Goal: Task Accomplishment & Management: Manage account settings

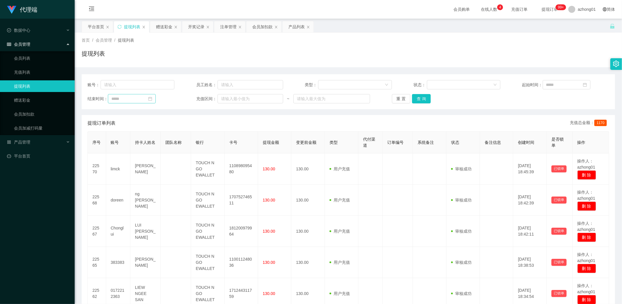
scroll to position [13, 0]
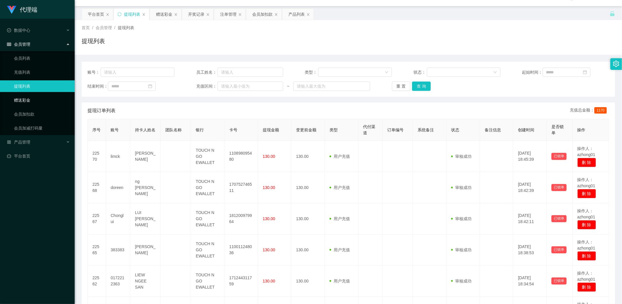
click at [23, 101] on link "赠送彩金" at bounding box center [42, 100] width 56 height 12
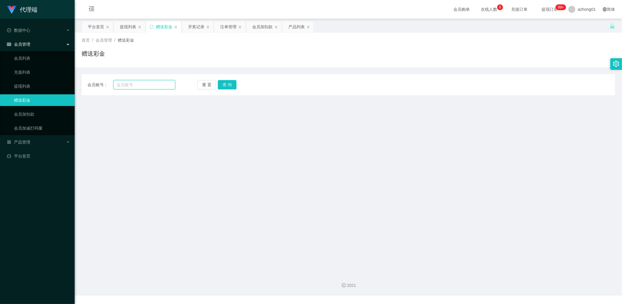
drag, startPoint x: 147, startPoint y: 86, endPoint x: 124, endPoint y: 84, distance: 22.8
click at [122, 82] on input "text" at bounding box center [144, 84] width 62 height 9
paste input "Cy123"
type input "Cy123"
drag, startPoint x: 226, startPoint y: 84, endPoint x: 224, endPoint y: 91, distance: 7.6
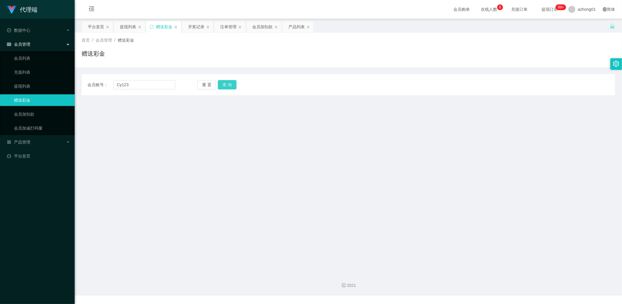
click at [226, 84] on button "查 询" at bounding box center [227, 84] width 19 height 9
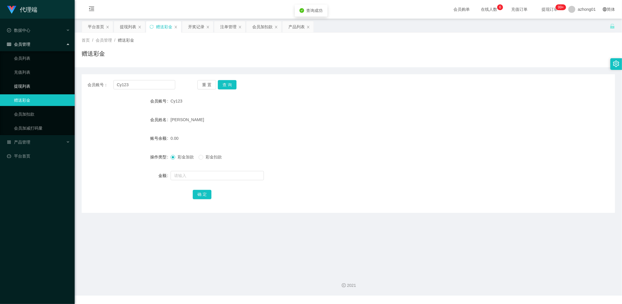
click at [22, 87] on link "提现列表" at bounding box center [42, 86] width 56 height 12
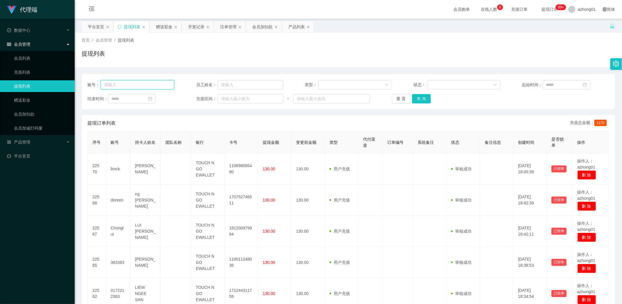
click at [136, 86] on input "text" at bounding box center [138, 84] width 74 height 9
paste input "Cy123"
type input "Cy123"
click at [420, 97] on button "查 询" at bounding box center [421, 98] width 19 height 9
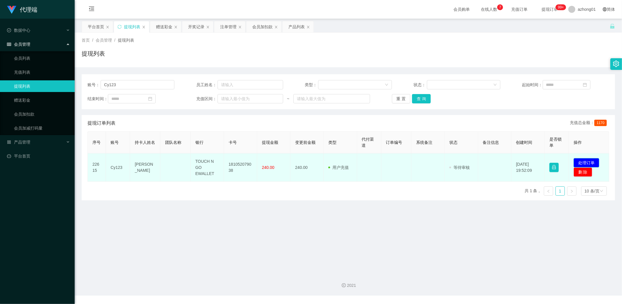
click at [580, 162] on button "处理订单" at bounding box center [586, 162] width 26 height 9
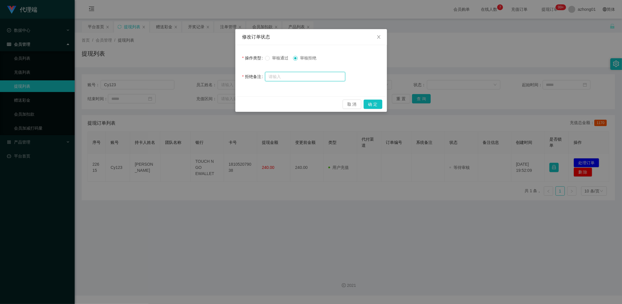
click at [309, 75] on input "text" at bounding box center [305, 76] width 80 height 9
type input "60"
click at [377, 105] on button "确 定" at bounding box center [372, 104] width 19 height 9
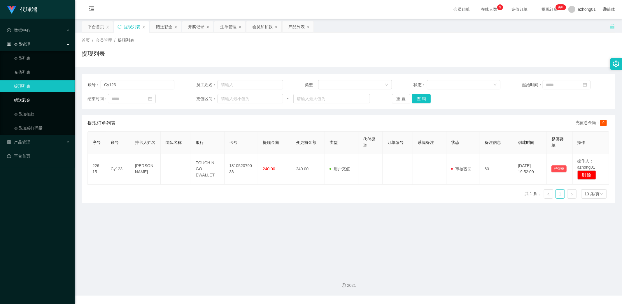
click at [24, 98] on link "赠送彩金" at bounding box center [42, 100] width 56 height 12
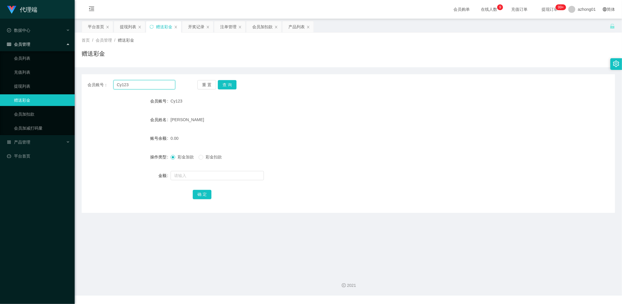
drag, startPoint x: 142, startPoint y: 85, endPoint x: 87, endPoint y: 83, distance: 55.7
click at [88, 83] on div "会员账号： Cy123" at bounding box center [131, 84] width 88 height 9
paste input "Izzsemm"
drag, startPoint x: 227, startPoint y: 86, endPoint x: 224, endPoint y: 103, distance: 17.2
click at [227, 86] on button "查 询" at bounding box center [227, 84] width 19 height 9
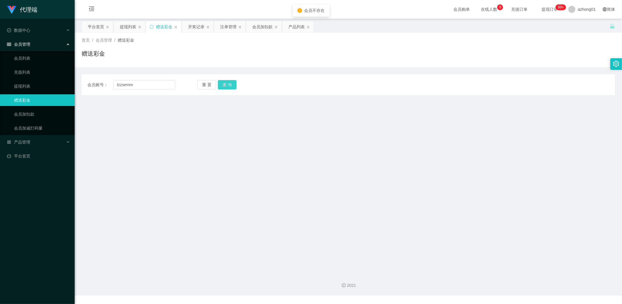
click at [227, 85] on button "查 询" at bounding box center [227, 84] width 19 height 9
drag, startPoint x: 145, startPoint y: 85, endPoint x: 67, endPoint y: 74, distance: 78.3
click at [74, 74] on section "代理端 数据中心 会员管理 会员列表 充值列表 提现列表 赠送彩金 会员加扣款 会员加减打码量 产品管理 平台首页 保存配置 重置配置 整体风格设置 主题色 …" at bounding box center [311, 148] width 622 height 296
click at [230, 81] on button "查 询" at bounding box center [227, 84] width 19 height 9
drag, startPoint x: 294, startPoint y: 100, endPoint x: 297, endPoint y: 109, distance: 8.9
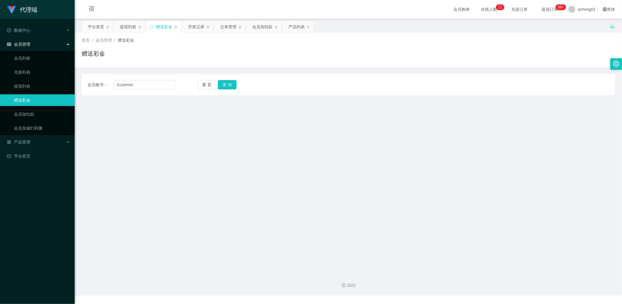
click at [296, 103] on main "关闭左侧 关闭右侧 关闭其它 刷新页面 平台首页 提现列表 赠送彩金 开奖记录 注单管理 会员加扣款 产品列表 首页 / 会员管理 / 赠送彩金 / 赠送彩金…" at bounding box center [348, 144] width 547 height 250
drag, startPoint x: 144, startPoint y: 83, endPoint x: 90, endPoint y: 86, distance: 53.7
click at [78, 83] on main "关闭左侧 关闭右侧 关闭其它 刷新页面 平台首页 提现列表 赠送彩金 开奖记录 注单管理 会员加扣款 产品列表 首页 / 会员管理 / 赠送彩金 / 赠送彩金…" at bounding box center [348, 144] width 547 height 250
paste input "Cy123"
type input "Cy123"
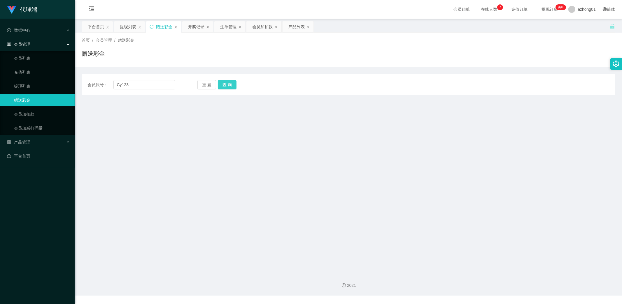
click at [229, 83] on button "查 询" at bounding box center [227, 84] width 19 height 9
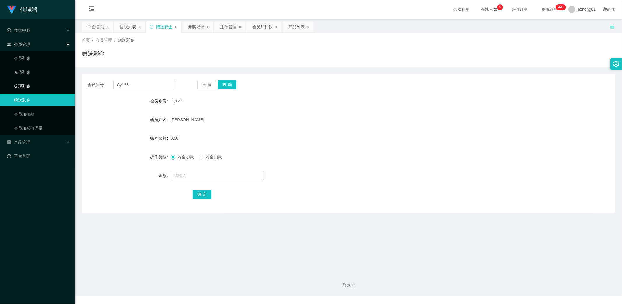
click at [27, 87] on link "提现列表" at bounding box center [42, 86] width 56 height 12
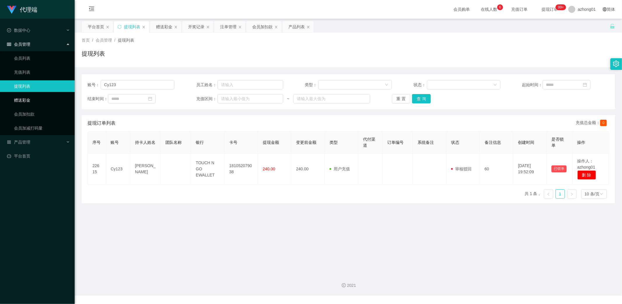
click at [21, 101] on link "赠送彩金" at bounding box center [42, 100] width 56 height 12
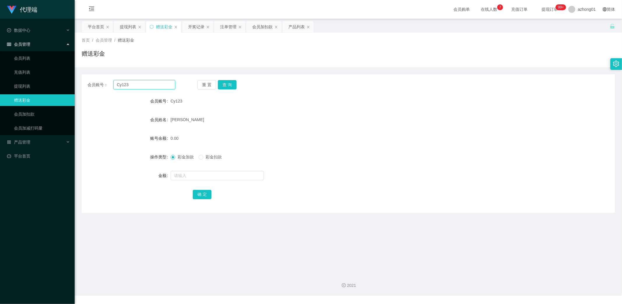
drag, startPoint x: 135, startPoint y: 86, endPoint x: 85, endPoint y: 85, distance: 49.3
click at [80, 83] on main "关闭左侧 关闭右侧 关闭其它 刷新页面 平台首页 提现列表 赠送彩金 开奖记录 注单管理 会员加扣款 产品列表 首页 / 会员管理 / 赠送彩金 / 赠送彩金…" at bounding box center [348, 144] width 547 height 250
click at [225, 82] on button "查 询" at bounding box center [227, 84] width 19 height 9
click at [214, 175] on input "text" at bounding box center [216, 175] width 93 height 9
type input "30"
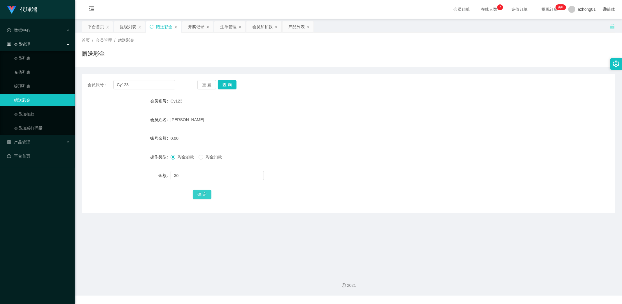
click at [206, 194] on button "确 定" at bounding box center [202, 194] width 19 height 9
click at [30, 142] on span "产品管理" at bounding box center [18, 142] width 23 height 5
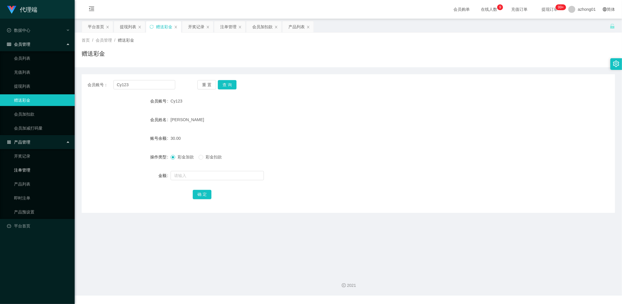
click at [25, 170] on link "注单管理" at bounding box center [42, 170] width 56 height 12
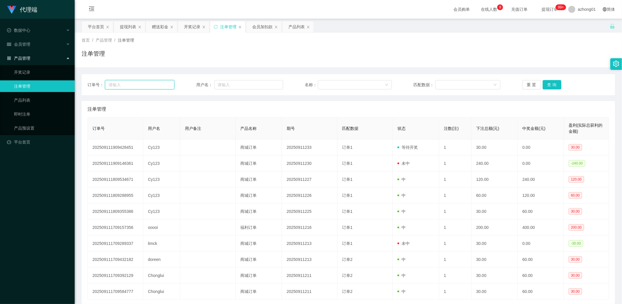
click at [144, 85] on input "text" at bounding box center [139, 84] width 69 height 9
click at [248, 82] on input "text" at bounding box center [248, 84] width 69 height 9
paste input "Cy123"
type input "Cy123"
click at [550, 84] on button "查 询" at bounding box center [551, 84] width 19 height 9
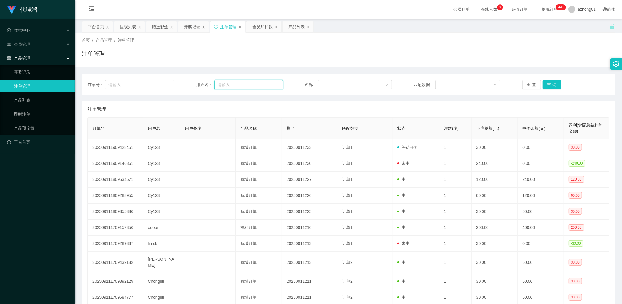
click at [247, 83] on input "text" at bounding box center [248, 84] width 69 height 9
paste input "Cy123"
type input "Cy123"
click at [553, 84] on button "查 询" at bounding box center [551, 84] width 19 height 9
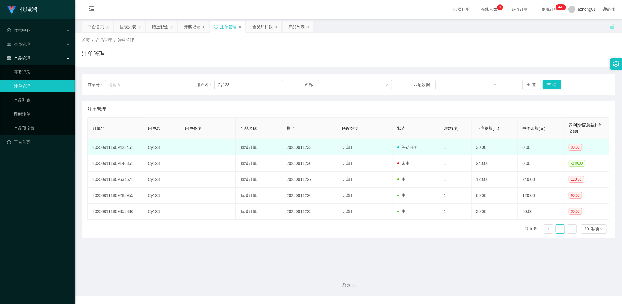
click at [372, 150] on td "订单1" at bounding box center [364, 148] width 55 height 16
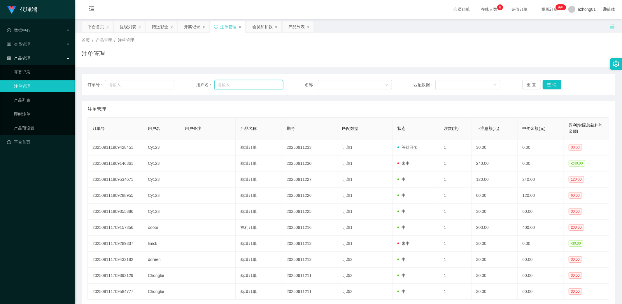
click at [247, 83] on input "text" at bounding box center [248, 84] width 69 height 9
paste input "Cy123"
type input "Cy123"
click at [551, 86] on button "查 询" at bounding box center [551, 84] width 19 height 9
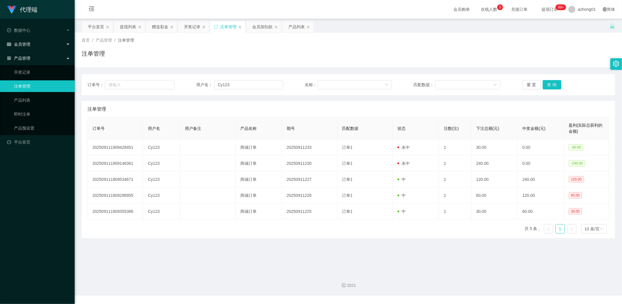
click at [31, 42] on div "会员管理" at bounding box center [37, 44] width 75 height 12
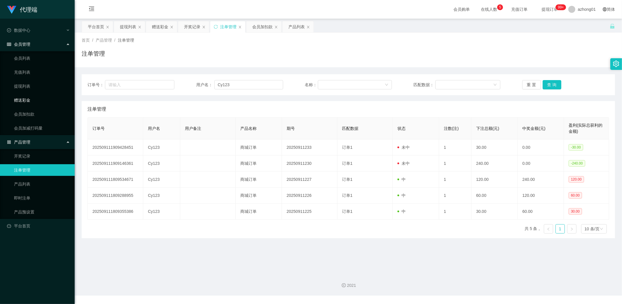
click at [28, 95] on link "赠送彩金" at bounding box center [42, 100] width 56 height 12
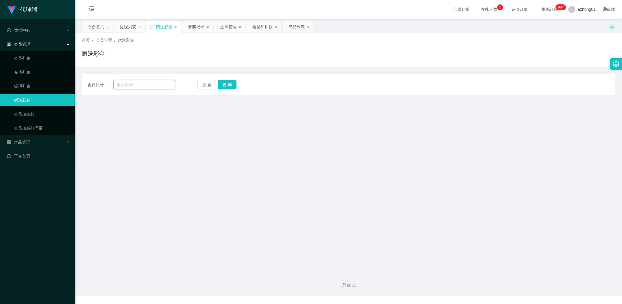
click at [134, 84] on input "text" at bounding box center [144, 84] width 62 height 9
paste input "Cy123"
type input "Cy123"
click at [226, 88] on button "查 询" at bounding box center [227, 84] width 19 height 9
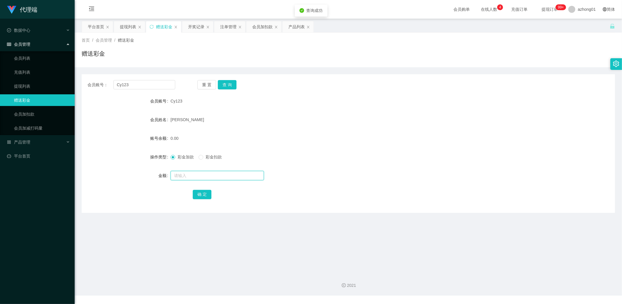
click at [208, 178] on input "text" at bounding box center [216, 175] width 93 height 9
type input "60"
click at [206, 195] on button "确 定" at bounding box center [202, 194] width 19 height 9
drag, startPoint x: 30, startPoint y: 84, endPoint x: 46, endPoint y: 85, distance: 15.8
click at [30, 84] on link "提现列表" at bounding box center [42, 86] width 56 height 12
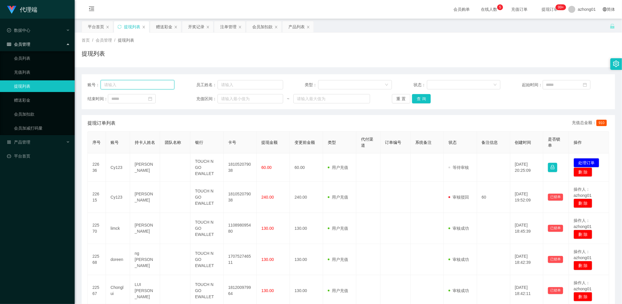
click at [138, 87] on input "text" at bounding box center [138, 84] width 74 height 9
paste input "亲，YouTube系统显示您有未完成的YouTube代理晋升代理数据单，YouTube将给予您累积奖励处理，您可以继续参与活动，但奖励YouTube会帮您累积…"
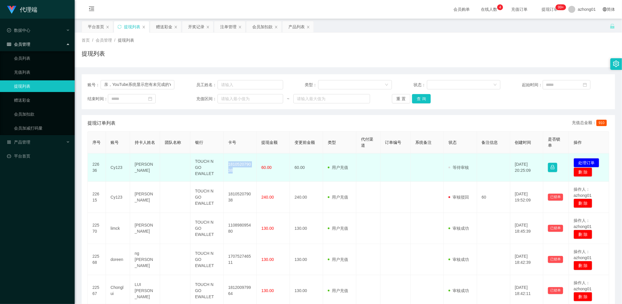
drag, startPoint x: 228, startPoint y: 163, endPoint x: 241, endPoint y: 171, distance: 15.7
click at [241, 171] on td "181052079038" at bounding box center [240, 168] width 33 height 28
copy td "181052079038"
click at [589, 161] on button "处理订单" at bounding box center [586, 162] width 26 height 9
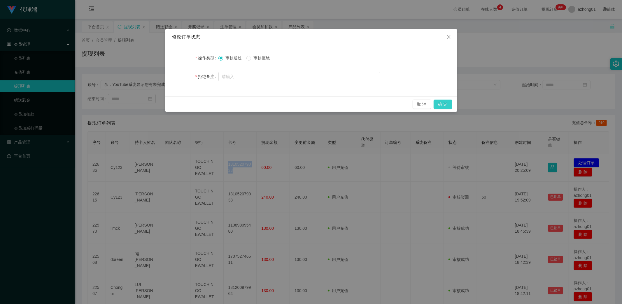
click at [444, 105] on button "确 定" at bounding box center [442, 104] width 19 height 9
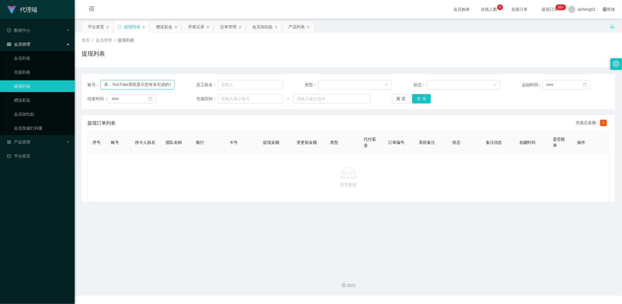
drag, startPoint x: 156, startPoint y: 85, endPoint x: 69, endPoint y: 80, distance: 87.3
click at [69, 80] on section "代理端 数据中心 会员管理 会员列表 充值列表 提现列表 赠送彩金 会员加扣款 会员加减打码量 产品管理 开奖记录 注单管理 产品列表 即时注单 产品预设置 …" at bounding box center [311, 148] width 622 height 296
drag, startPoint x: 169, startPoint y: 85, endPoint x: 69, endPoint y: 88, distance: 100.3
click at [65, 85] on section "代理端 数据中心 会员管理 会员列表 充值列表 提现列表 赠送彩金 会员加扣款 会员加减打码量 产品管理 开奖记录 注单管理 产品列表 即时注单 产品预设置 …" at bounding box center [311, 148] width 622 height 296
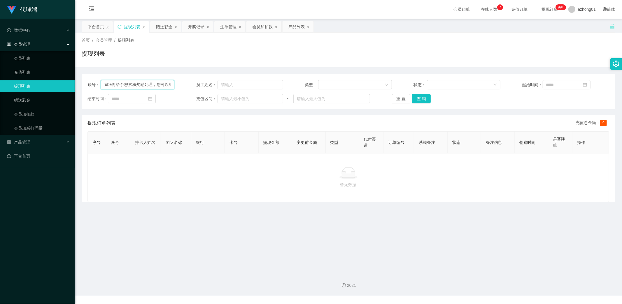
drag, startPoint x: 171, startPoint y: 85, endPoint x: 73, endPoint y: 85, distance: 97.6
click at [71, 83] on section "代理端 数据中心 会员管理 会员列表 充值列表 提现列表 赠送彩金 会员加扣款 会员加减打码量 产品管理 开奖记录 注单管理 产品列表 即时注单 产品预设置 …" at bounding box center [311, 148] width 622 height 296
click at [161, 85] on input "可以继续参与活动，但奖励YoTube会帮您累积着，等您完成活动后，一起派发" at bounding box center [138, 84] width 74 height 9
click at [162, 84] on input "Tube会帮您累积着，等您完成动后，一起派发" at bounding box center [138, 84] width 74 height 9
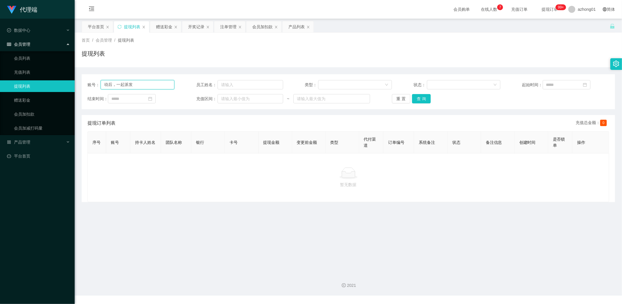
click at [166, 84] on input "动后，一起派发" at bounding box center [138, 84] width 74 height 9
type input "动"
click at [423, 97] on button "查 询" at bounding box center [421, 98] width 19 height 9
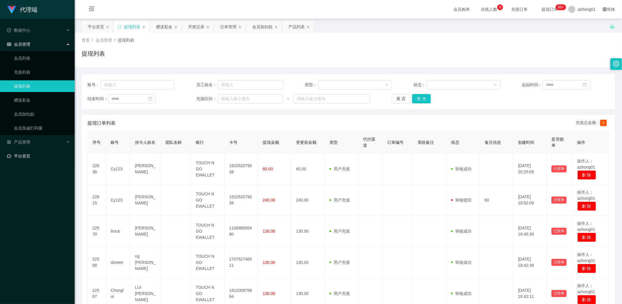
click at [27, 154] on link "平台首页" at bounding box center [38, 156] width 63 height 12
